Goal: Task Accomplishment & Management: Manage account settings

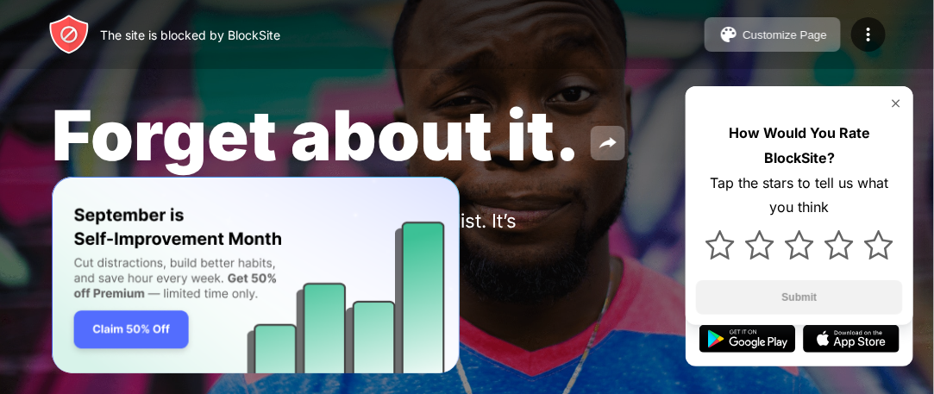
scroll to position [5, 0]
